Goal: Task Accomplishment & Management: Manage account settings

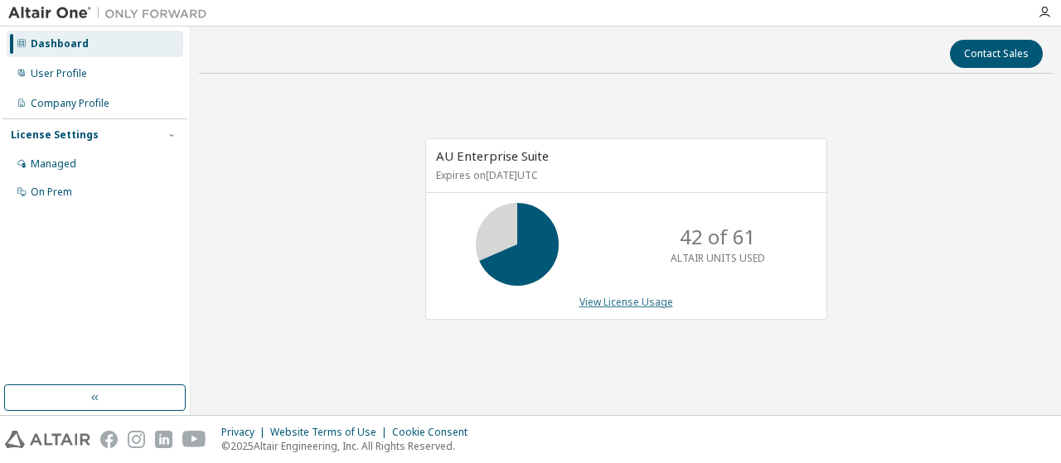
click at [642, 305] on link "View License Usage" at bounding box center [626, 302] width 94 height 14
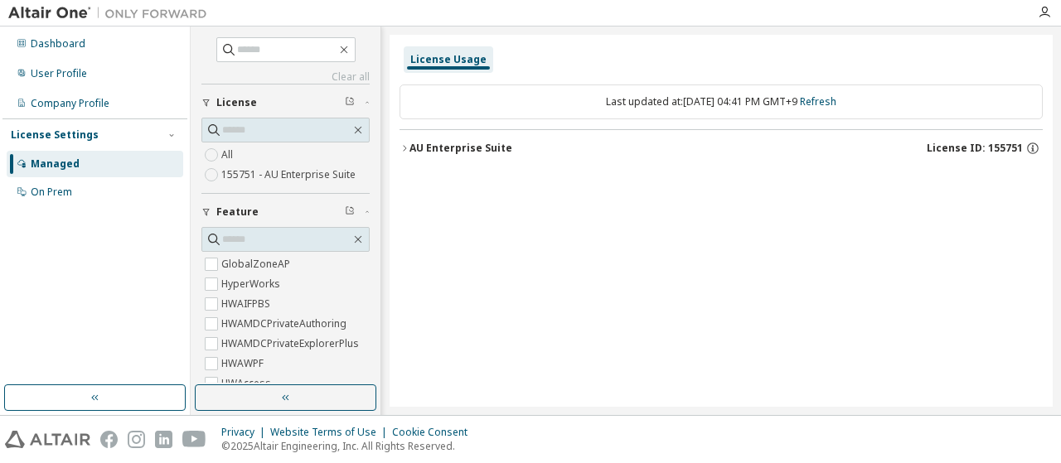
click at [409, 143] on div "AU Enterprise Suite" at bounding box center [460, 148] width 103 height 13
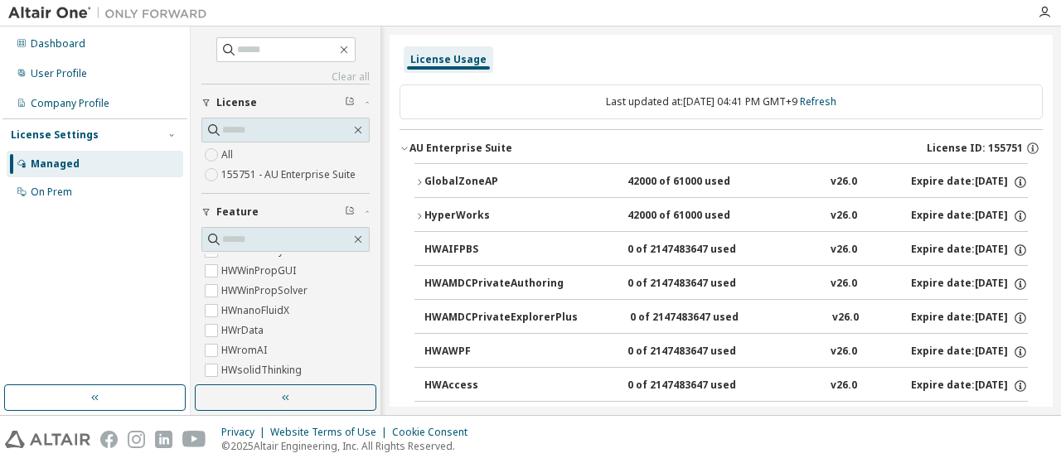
click at [429, 177] on div "GlobalZoneAP" at bounding box center [498, 182] width 149 height 15
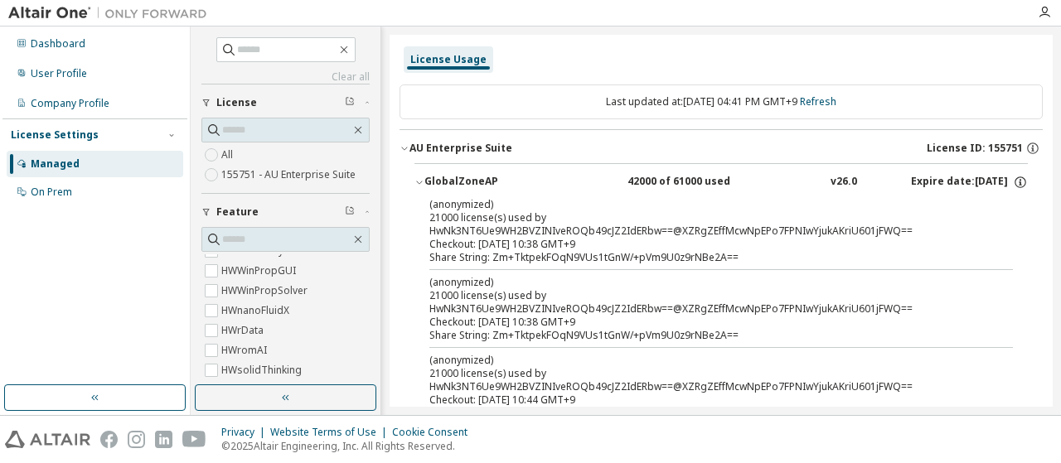
click at [415, 173] on button "GlobalZoneAP 42000 of 61000 used v26.0 Expire date: 2026-03-21" at bounding box center [720, 182] width 613 height 36
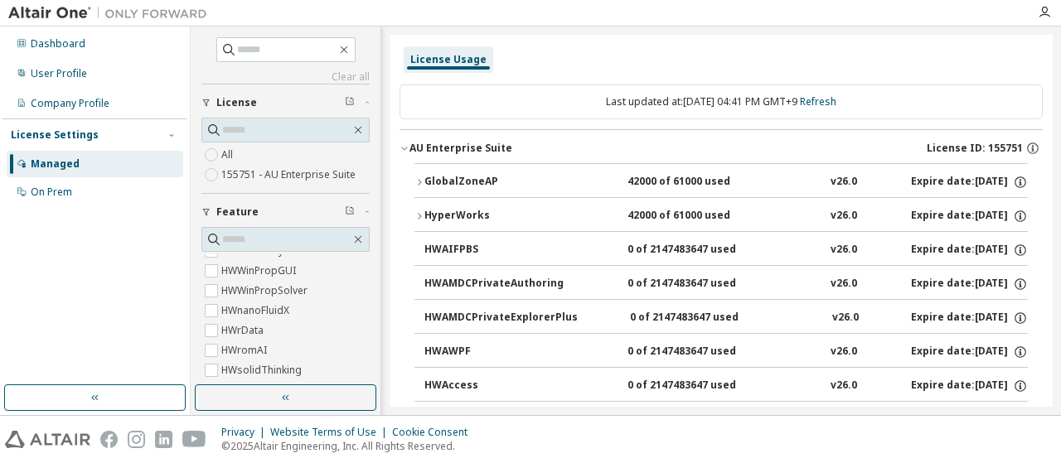
click at [418, 213] on icon "button" at bounding box center [419, 216] width 10 height 10
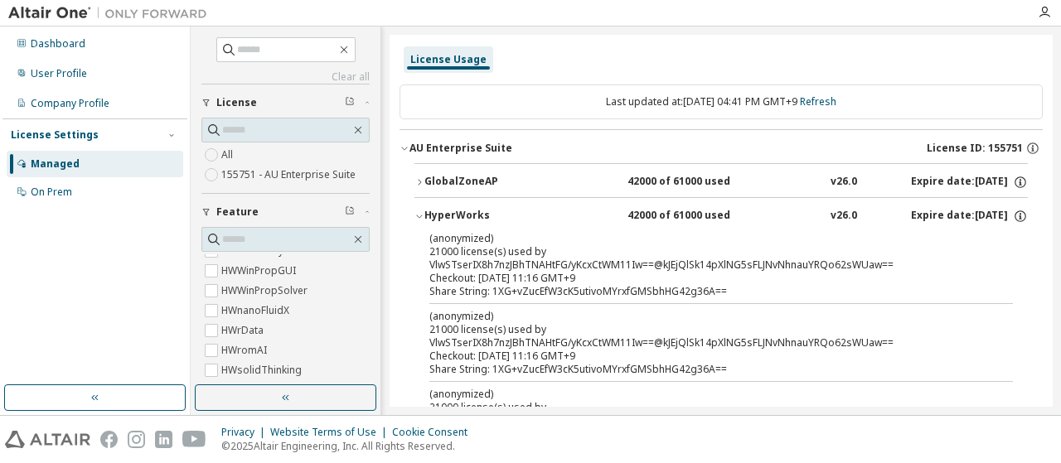
scroll to position [138, 0]
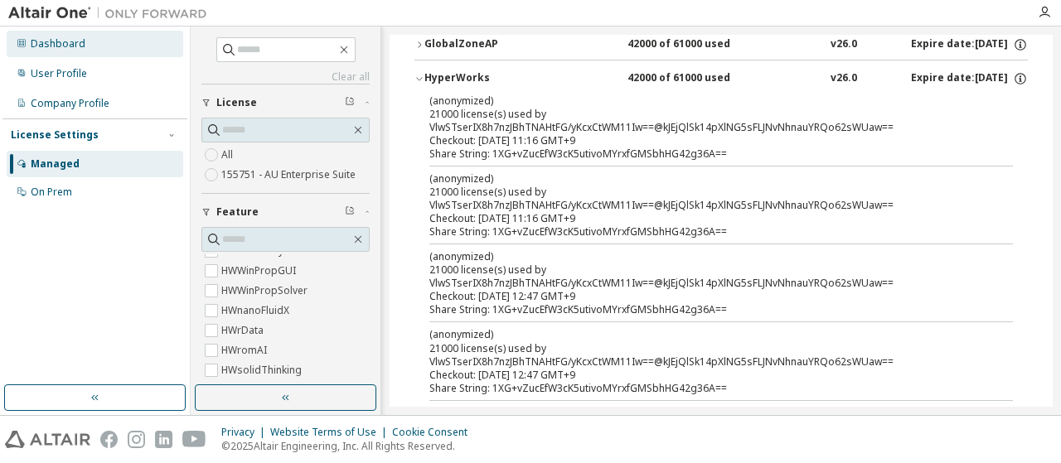
click at [119, 51] on div "Dashboard" at bounding box center [95, 44] width 177 height 27
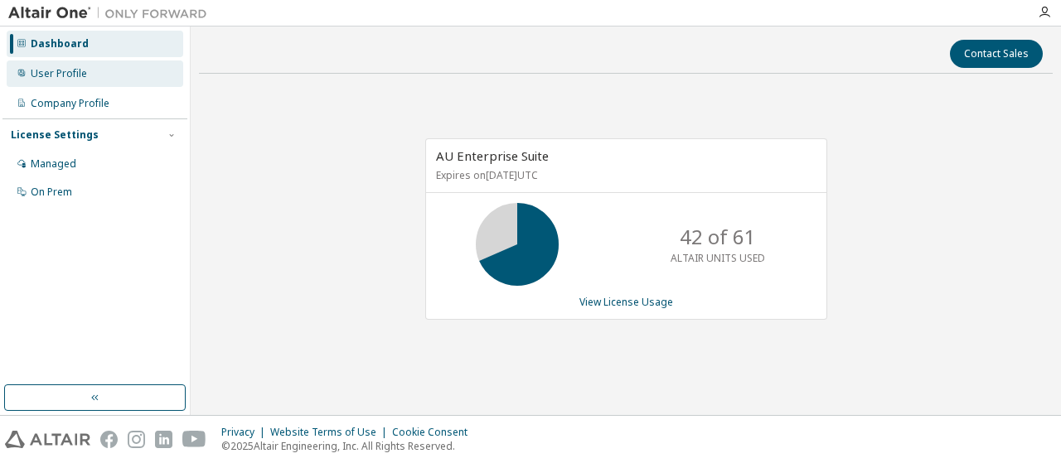
click at [119, 61] on div "User Profile" at bounding box center [95, 74] width 177 height 27
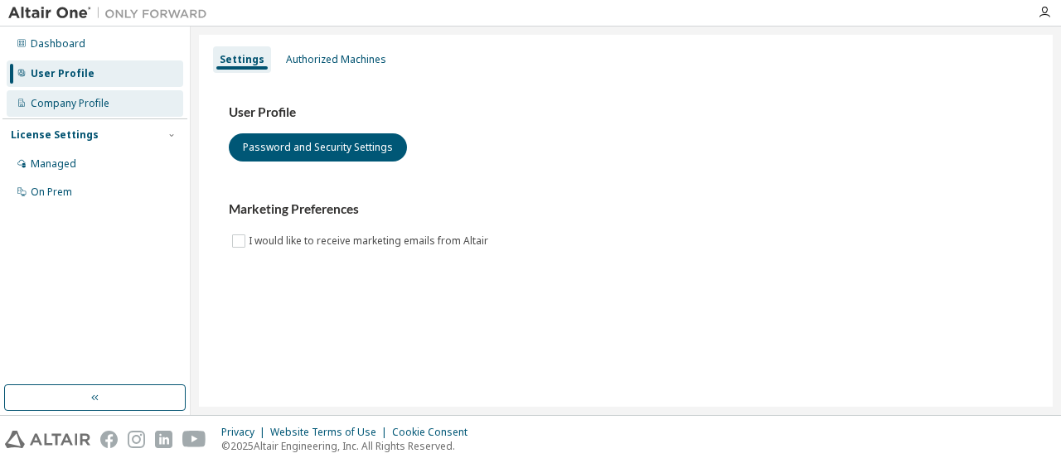
click at [55, 103] on div "Company Profile" at bounding box center [70, 103] width 79 height 13
